Goal: Task Accomplishment & Management: Use online tool/utility

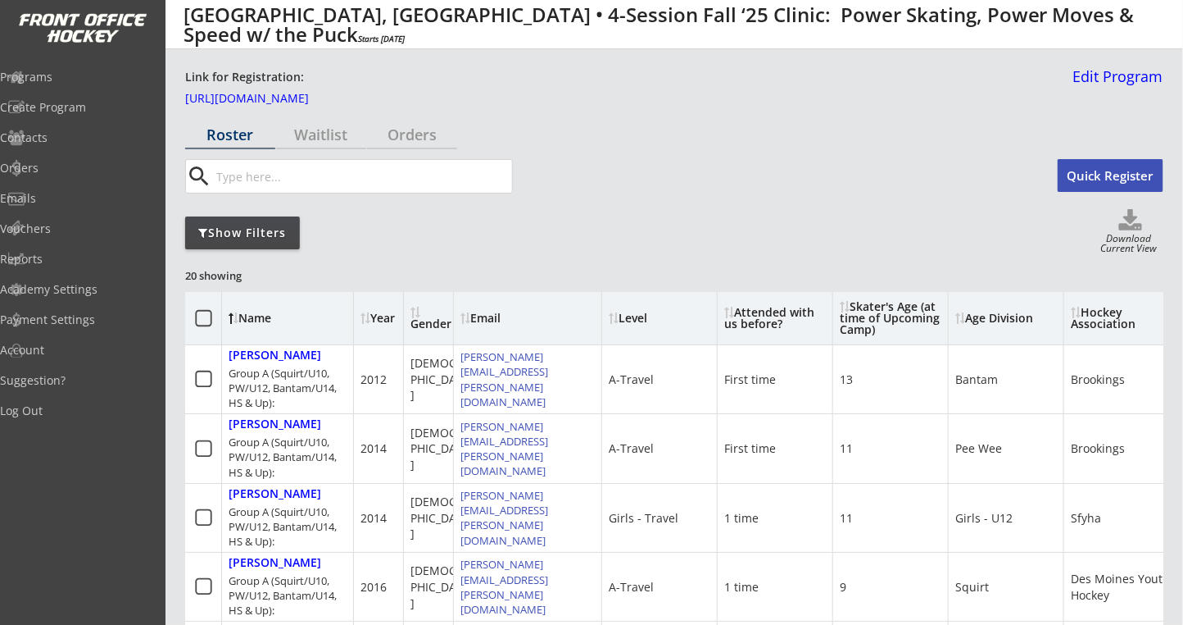
click at [421, 314] on div "Gender" at bounding box center [431, 318] width 41 height 23
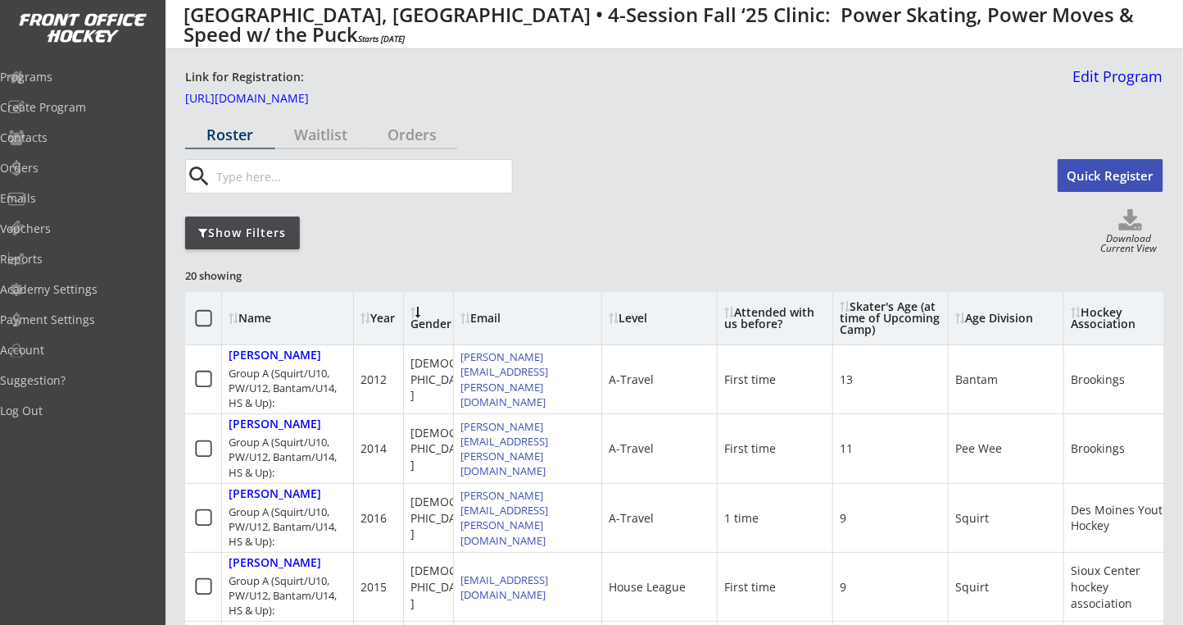
click at [421, 314] on div "Gender" at bounding box center [431, 318] width 41 height 23
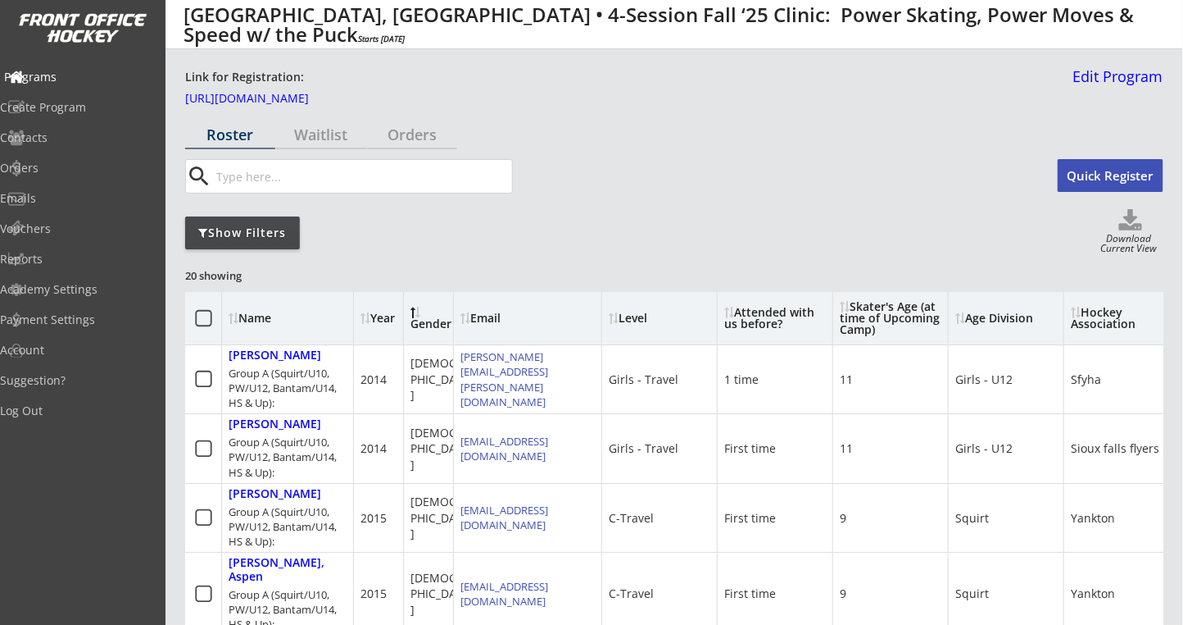
click at [68, 88] on div "Programs" at bounding box center [78, 77] width 156 height 29
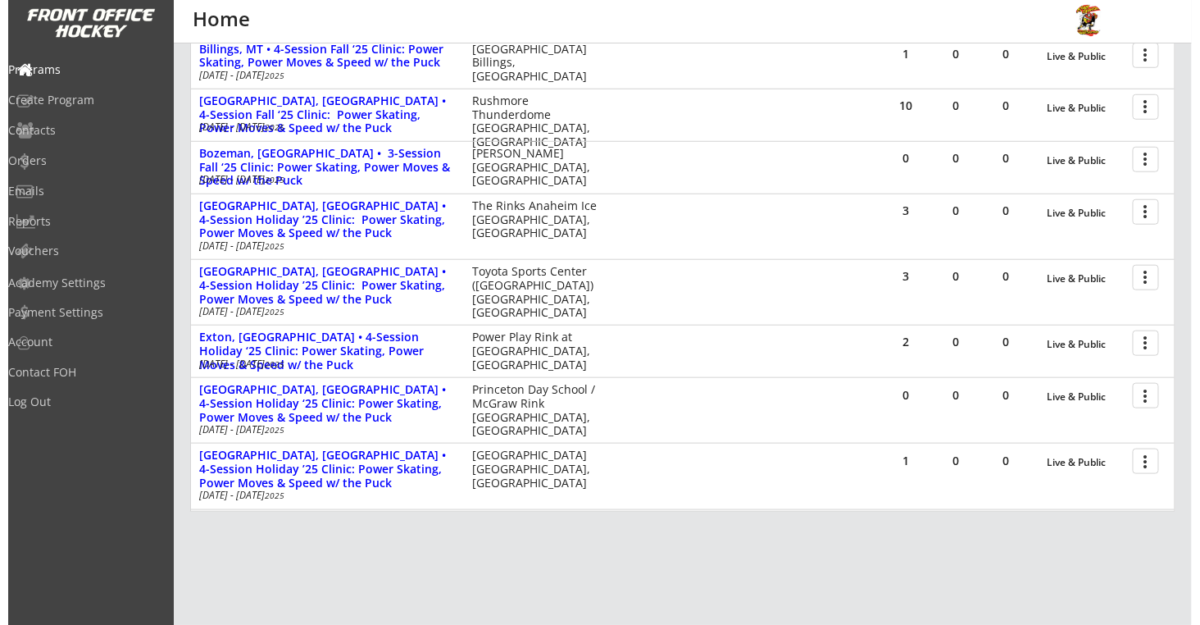
scroll to position [437, 0]
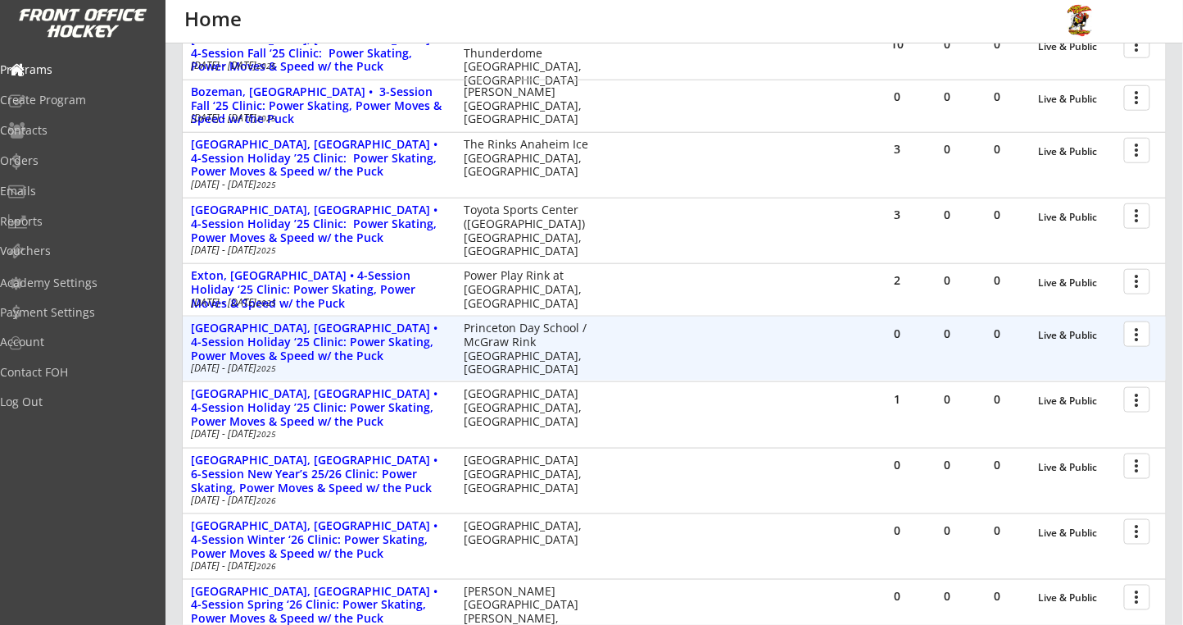
click at [1140, 331] on div at bounding box center [1140, 333] width 29 height 29
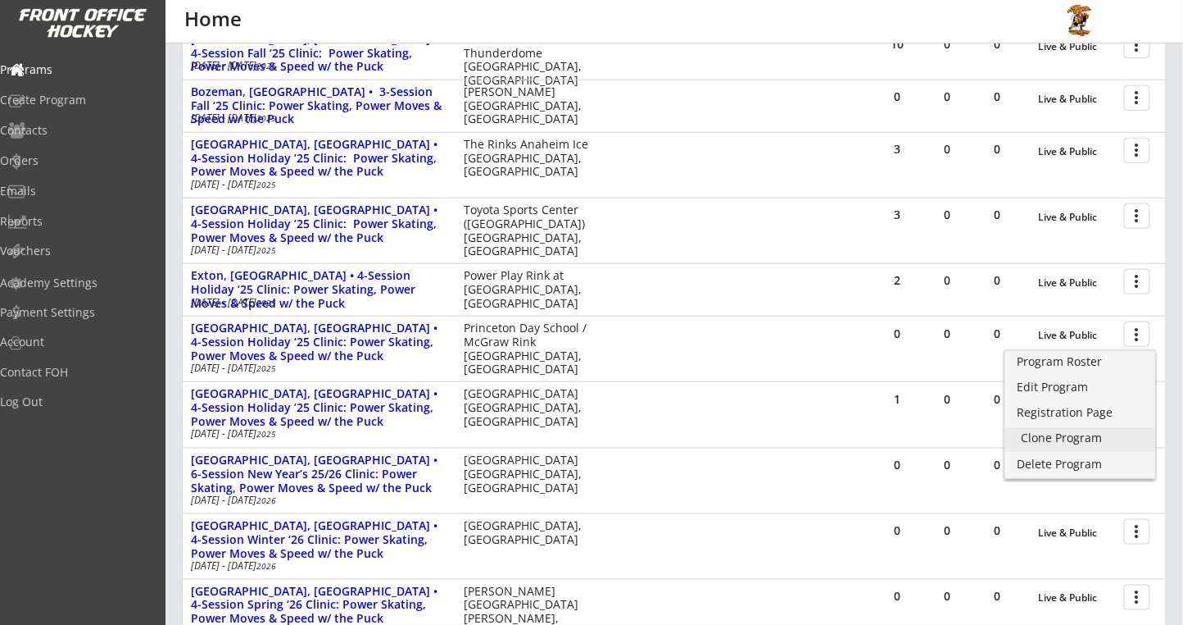
click at [1038, 441] on div "Clone Program" at bounding box center [1080, 437] width 117 height 11
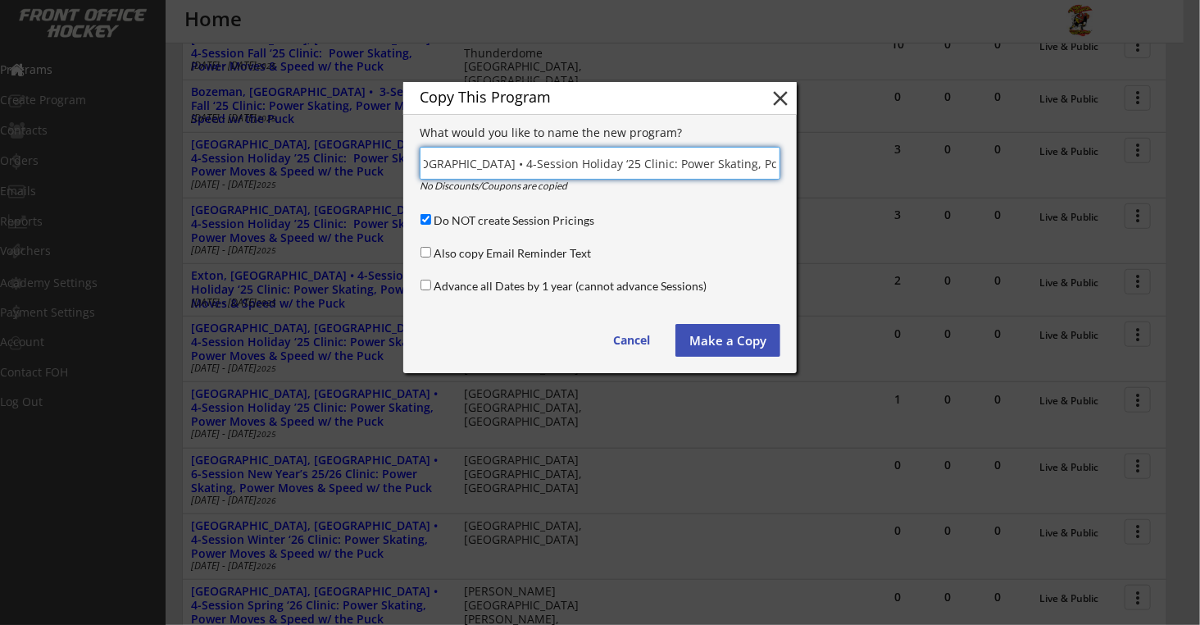
scroll to position [0, 141]
drag, startPoint x: 428, startPoint y: 160, endPoint x: 442, endPoint y: 160, distance: 13.9
click at [432, 160] on input "input" at bounding box center [600, 163] width 361 height 33
type input "Pennsauken, NJ • 4-Session Holiday ‘25 Clinic: Power Skating, Power Moves & Spe…"
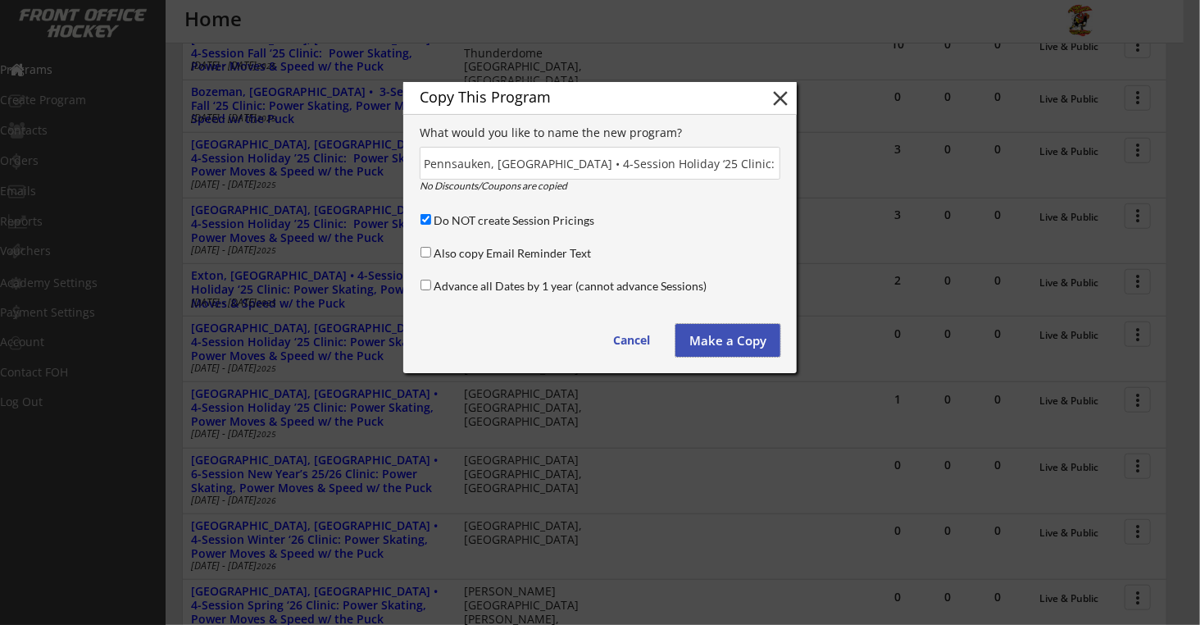
click at [729, 343] on button "Make a Copy" at bounding box center [727, 340] width 105 height 33
